Goal: Use online tool/utility: Utilize a website feature to perform a specific function

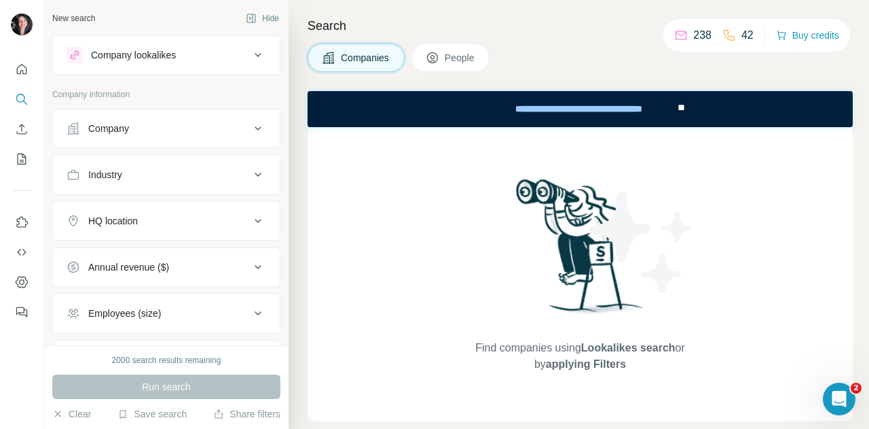
click at [164, 134] on div "Company" at bounding box center [158, 129] width 183 height 14
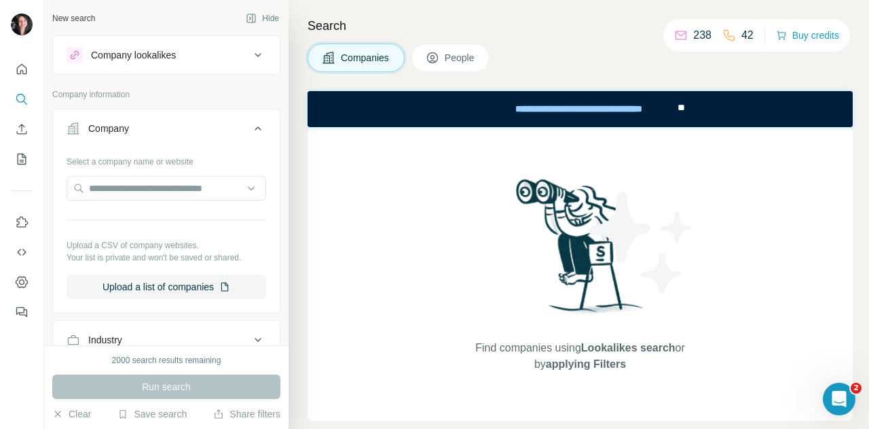
click at [164, 134] on div "Company" at bounding box center [158, 129] width 183 height 14
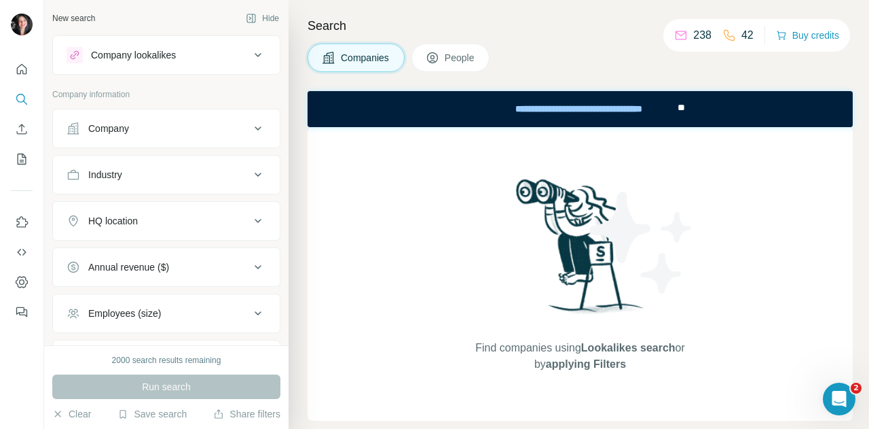
click at [141, 60] on div "Company lookalikes" at bounding box center [133, 55] width 85 height 14
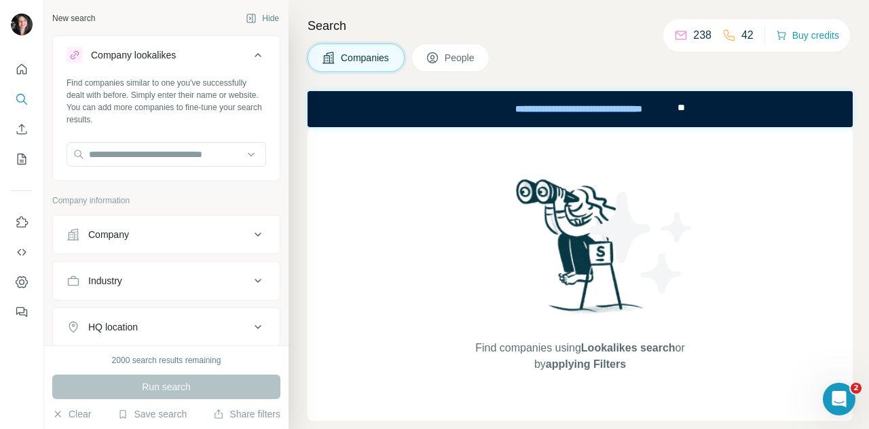
click at [141, 60] on div "Company lookalikes" at bounding box center [133, 55] width 85 height 14
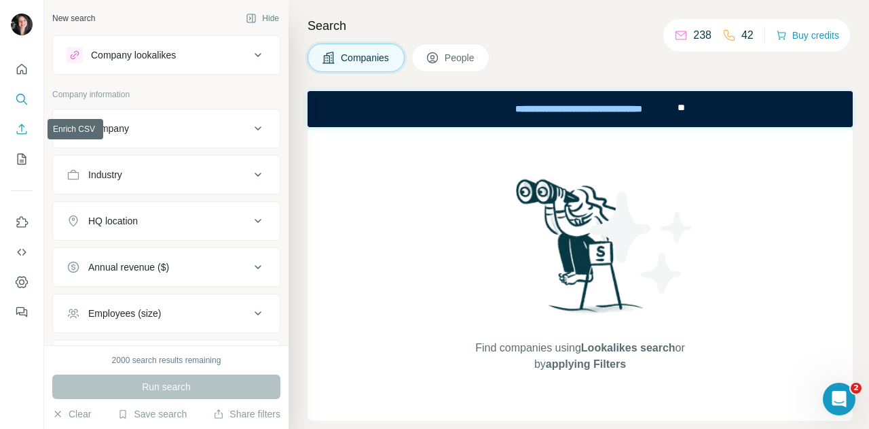
click at [20, 130] on icon "Enrich CSV" at bounding box center [22, 129] width 14 height 14
